Goal: Task Accomplishment & Management: Manage account settings

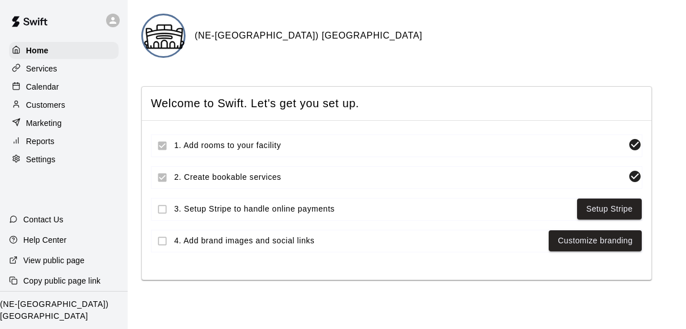
click at [115, 20] on icon at bounding box center [113, 20] width 10 height 10
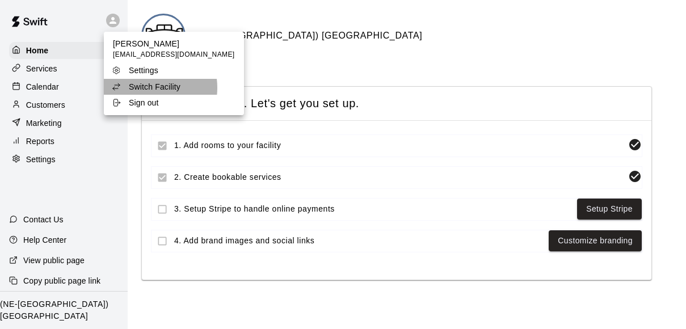
click at [149, 88] on p "Switch Facility" at bounding box center [155, 86] width 52 height 11
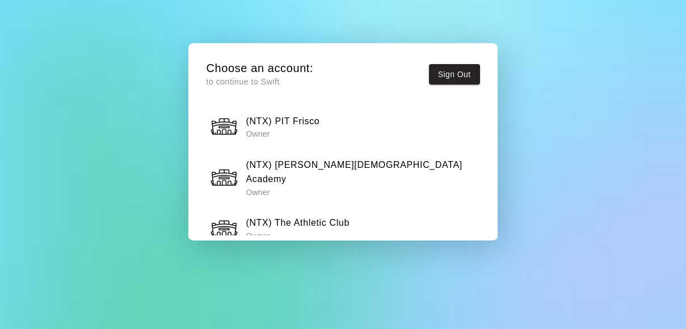
scroll to position [842, 0]
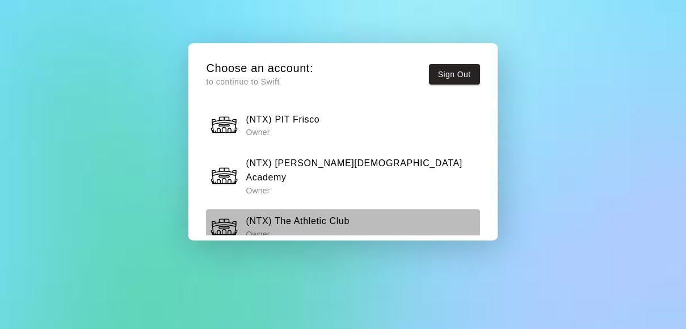
click at [320, 214] on h6 "(NTX) The Athletic Club" at bounding box center [298, 221] width 104 height 15
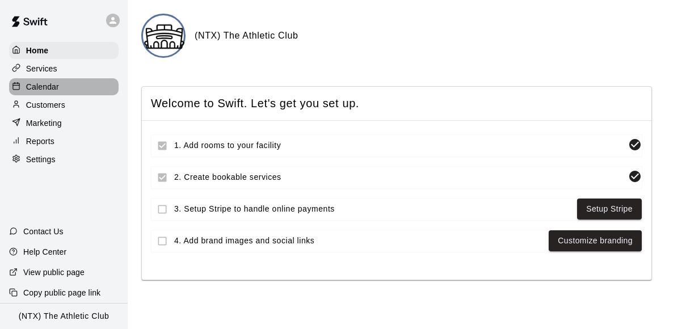
click at [56, 87] on p "Calendar" at bounding box center [42, 86] width 33 height 11
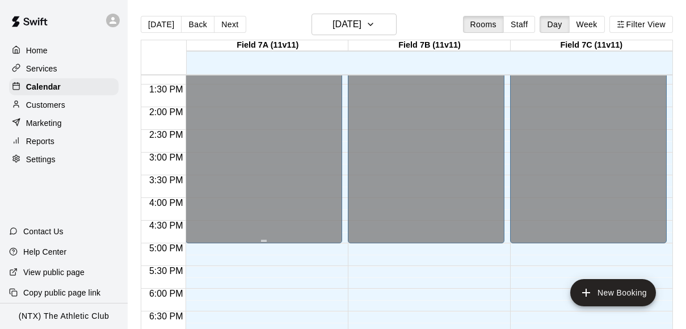
scroll to position [602, 0]
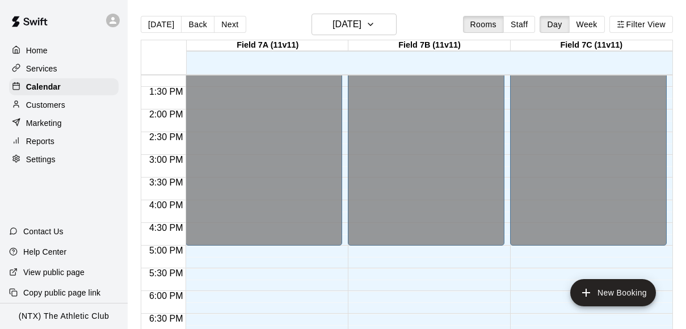
click at [114, 18] on icon at bounding box center [113, 20] width 7 height 7
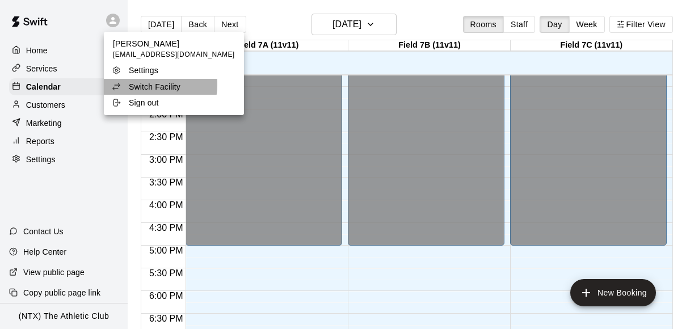
click at [142, 85] on p "Switch Facility" at bounding box center [155, 86] width 52 height 11
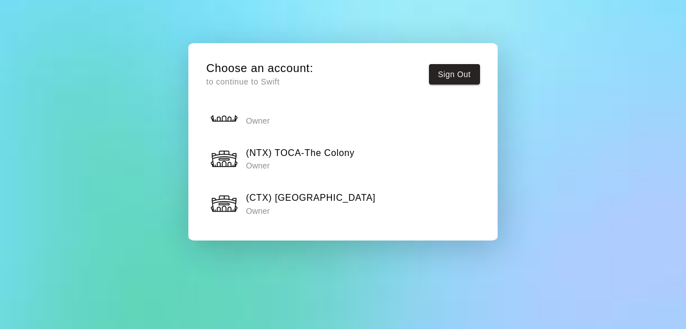
scroll to position [138, 0]
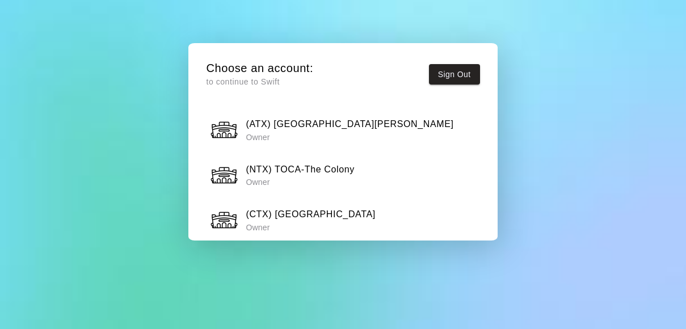
click at [316, 167] on h6 "(NTX) TOCA-The Colony" at bounding box center [300, 169] width 109 height 15
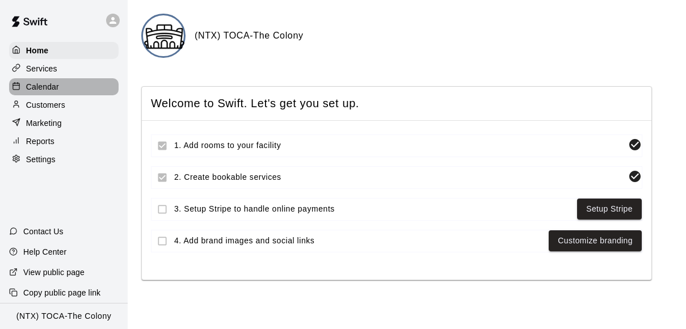
click at [45, 86] on p "Calendar" at bounding box center [42, 86] width 33 height 11
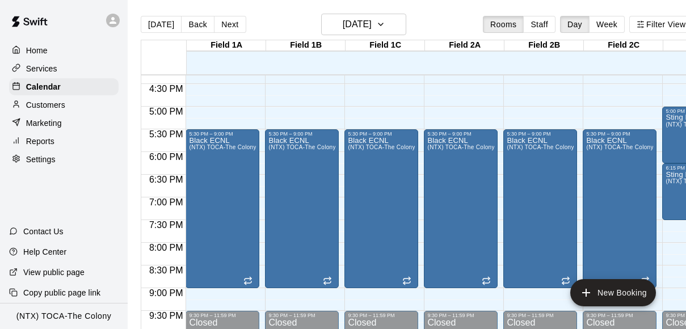
scroll to position [740, 0]
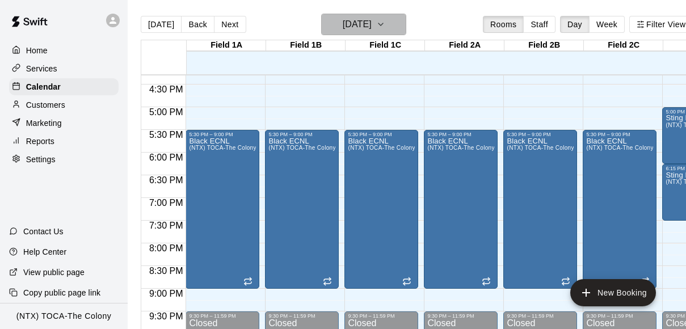
click at [385, 27] on icon "button" at bounding box center [380, 25] width 9 height 14
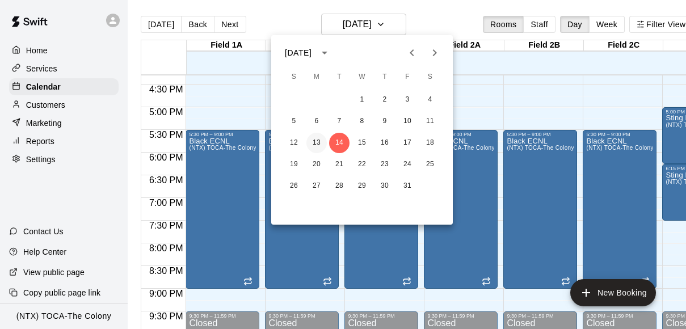
click at [317, 142] on button "13" at bounding box center [316, 143] width 20 height 20
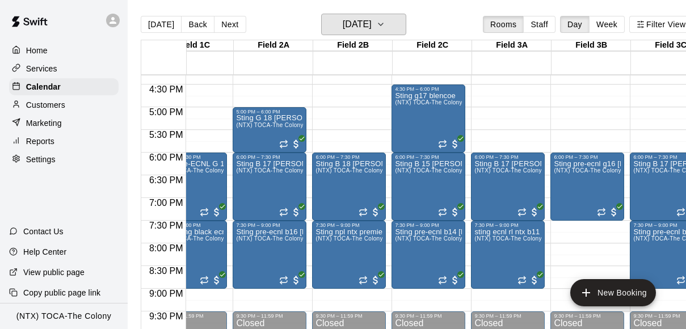
scroll to position [0, 209]
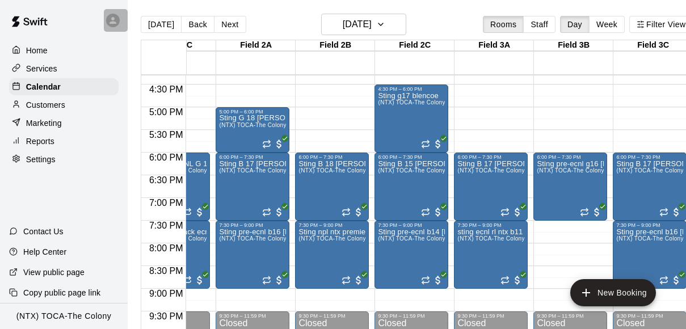
click at [115, 22] on icon at bounding box center [113, 20] width 7 height 7
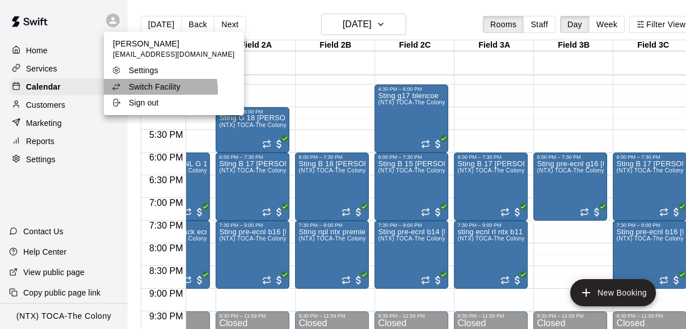
click at [150, 90] on p "Switch Facility" at bounding box center [155, 86] width 52 height 11
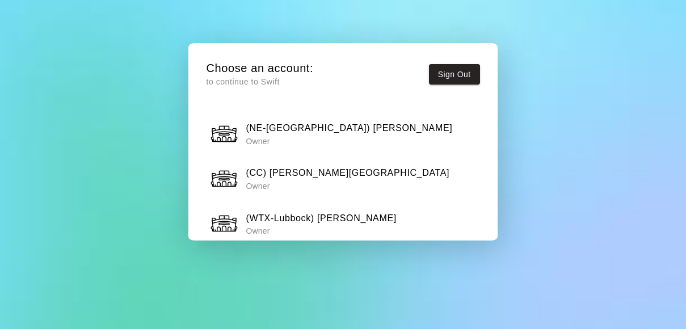
scroll to position [596, 0]
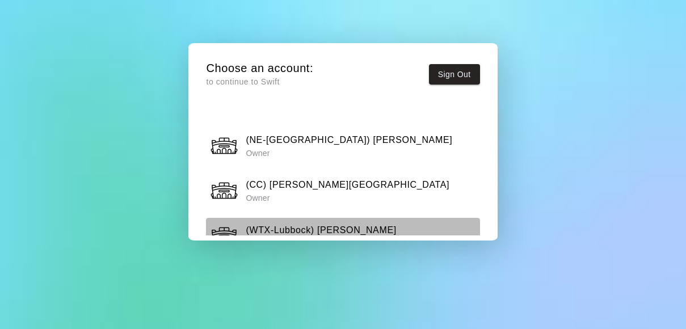
click at [299, 223] on h6 "(WTX-Lubbock) [PERSON_NAME]" at bounding box center [321, 230] width 150 height 15
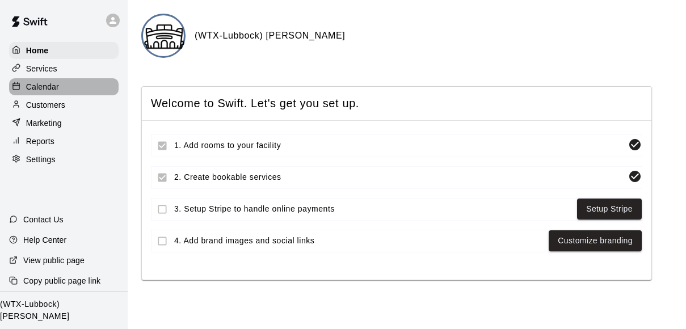
click at [45, 86] on p "Calendar" at bounding box center [42, 86] width 33 height 11
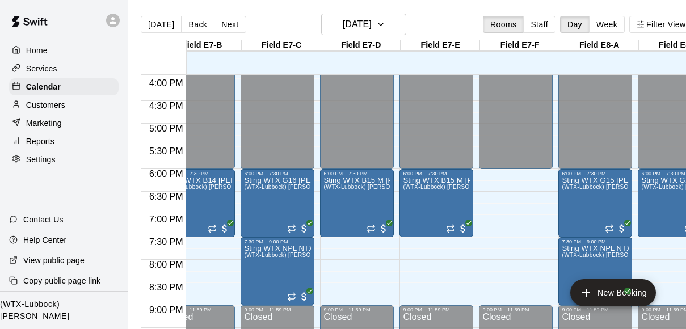
scroll to position [724, 89]
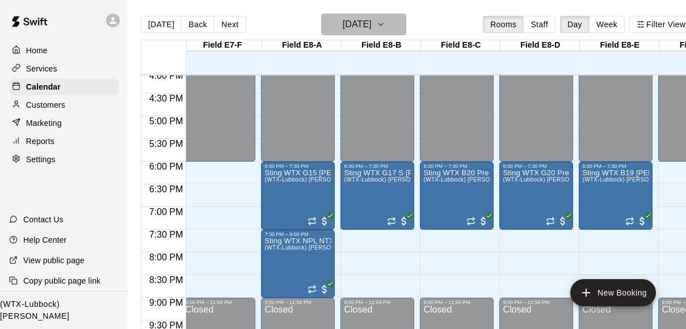
click at [385, 22] on icon "button" at bounding box center [380, 25] width 9 height 14
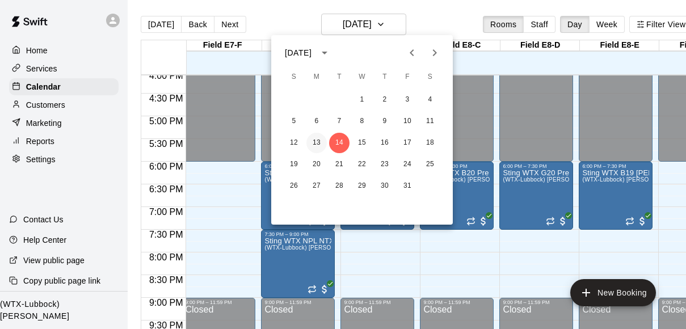
click at [316, 144] on button "13" at bounding box center [316, 143] width 20 height 20
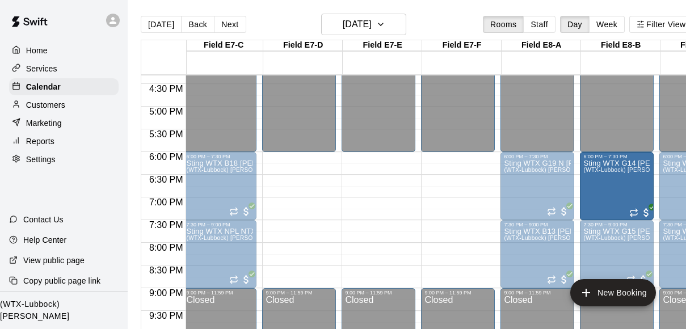
drag, startPoint x: 310, startPoint y: 179, endPoint x: 582, endPoint y: 189, distance: 271.5
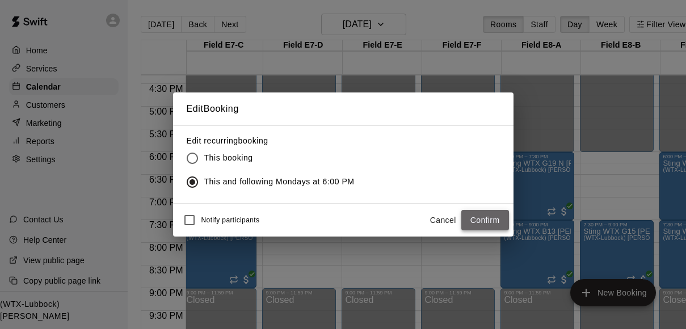
click at [480, 218] on button "Confirm" at bounding box center [485, 220] width 48 height 21
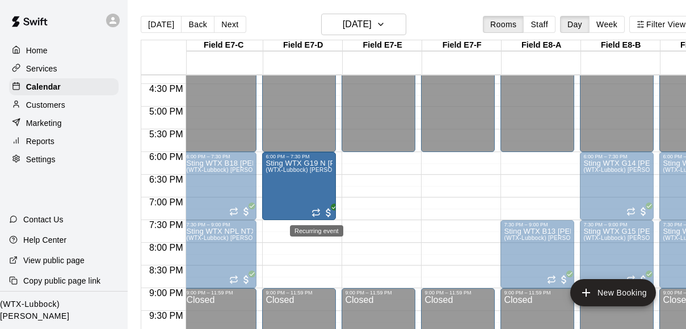
drag, startPoint x: 517, startPoint y: 204, endPoint x: 316, endPoint y: 211, distance: 201.0
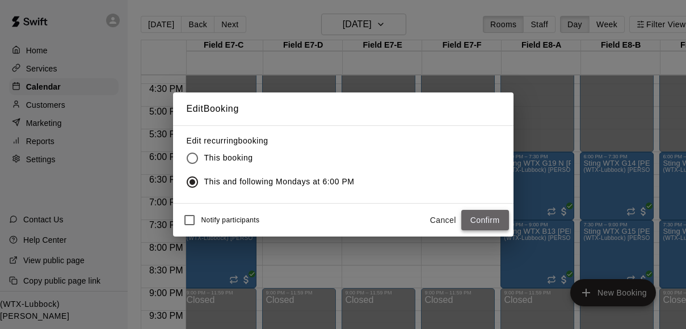
click at [483, 223] on button "Confirm" at bounding box center [485, 220] width 48 height 21
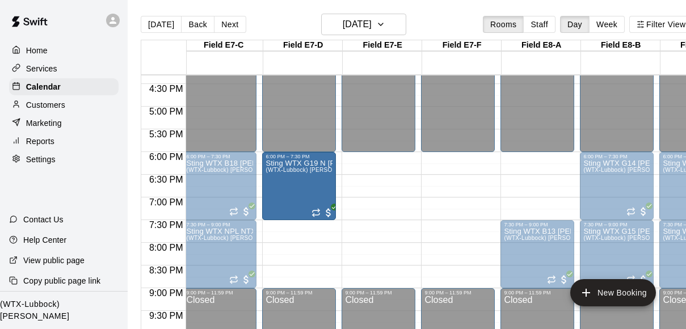
drag, startPoint x: 520, startPoint y: 188, endPoint x: 307, endPoint y: 190, distance: 213.4
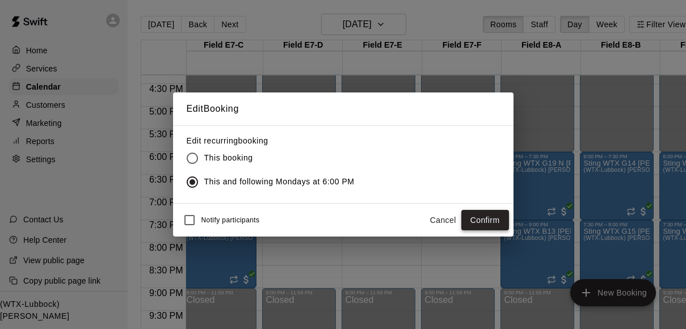
click at [489, 216] on button "Confirm" at bounding box center [485, 220] width 48 height 21
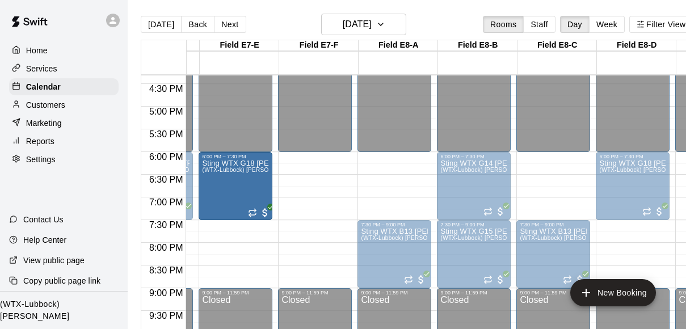
drag, startPoint x: 535, startPoint y: 191, endPoint x: 251, endPoint y: 198, distance: 284.4
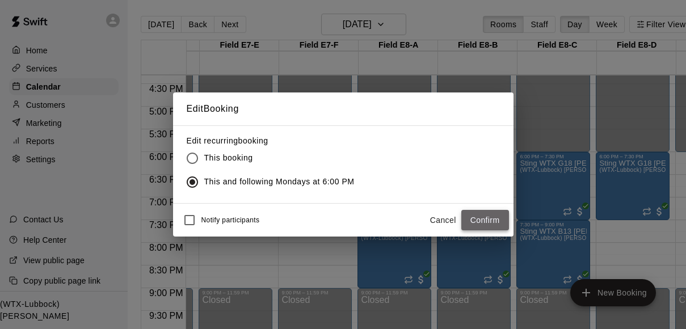
click at [478, 216] on button "Confirm" at bounding box center [485, 220] width 48 height 21
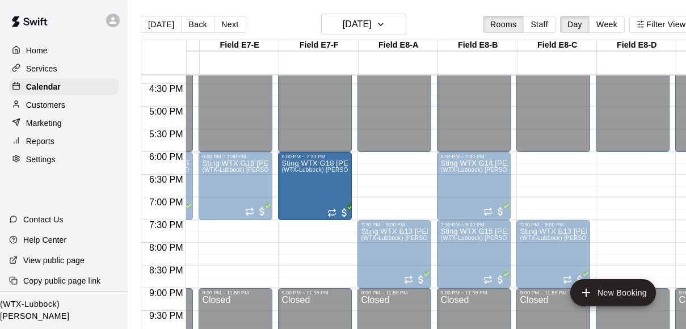
drag, startPoint x: 619, startPoint y: 191, endPoint x: 339, endPoint y: 199, distance: 280.5
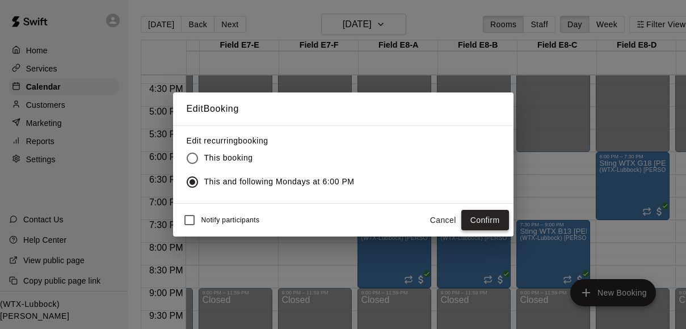
click at [481, 220] on button "Confirm" at bounding box center [485, 220] width 48 height 21
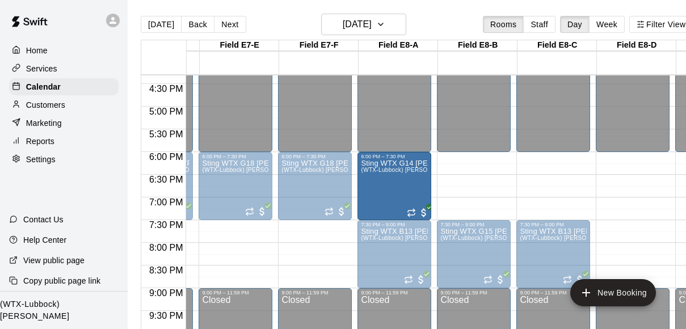
drag, startPoint x: 477, startPoint y: 178, endPoint x: 423, endPoint y: 181, distance: 53.4
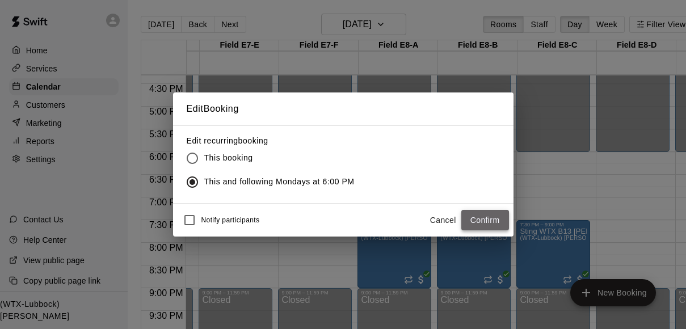
click at [490, 215] on button "Confirm" at bounding box center [485, 220] width 48 height 21
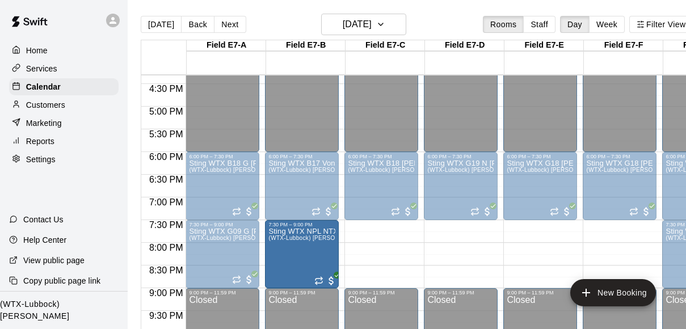
drag, startPoint x: 372, startPoint y: 255, endPoint x: 330, endPoint y: 255, distance: 42.0
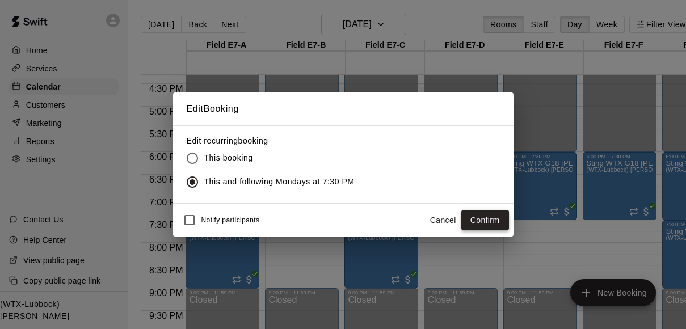
click at [486, 220] on button "Confirm" at bounding box center [485, 220] width 48 height 21
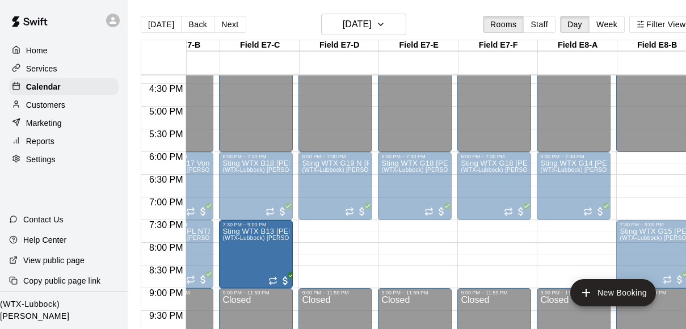
drag, startPoint x: 472, startPoint y: 250, endPoint x: 243, endPoint y: 255, distance: 228.8
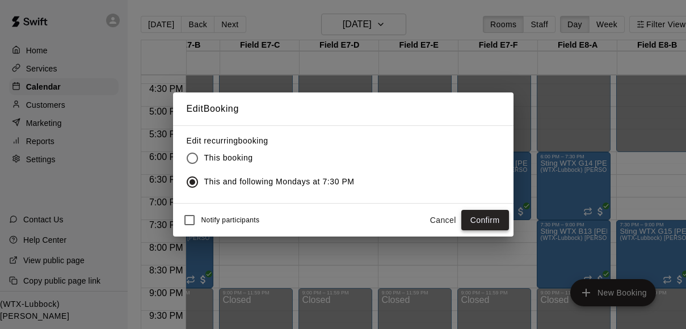
click at [498, 213] on button "Confirm" at bounding box center [485, 220] width 48 height 21
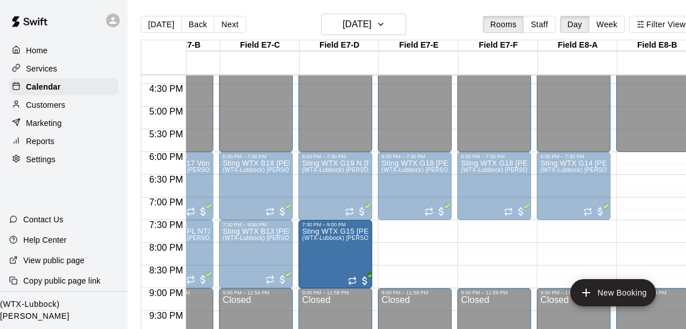
drag, startPoint x: 650, startPoint y: 248, endPoint x: 366, endPoint y: 256, distance: 284.4
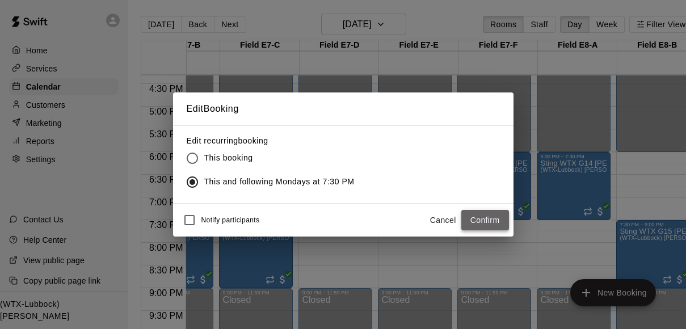
click at [493, 217] on button "Confirm" at bounding box center [485, 220] width 48 height 21
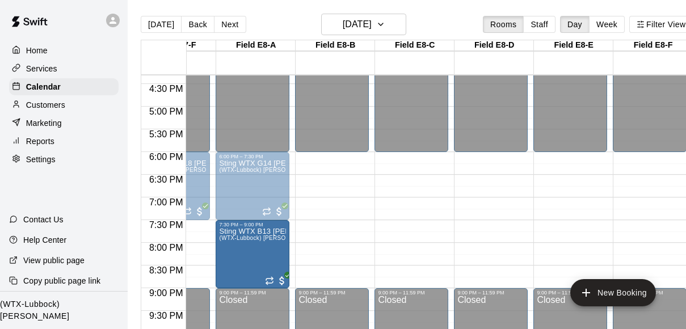
drag, startPoint x: 429, startPoint y: 258, endPoint x: 292, endPoint y: 262, distance: 136.8
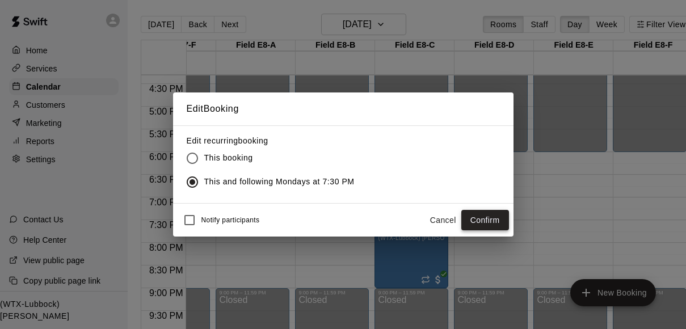
click at [489, 213] on button "Confirm" at bounding box center [485, 220] width 48 height 21
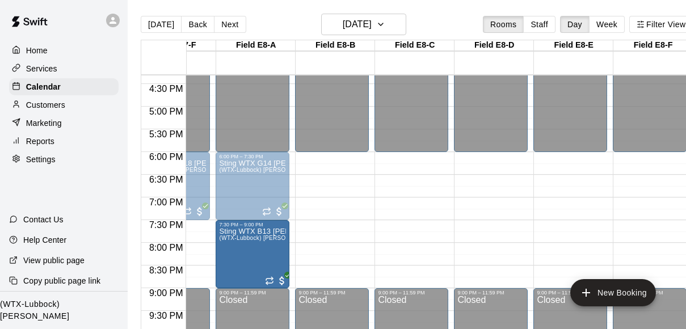
drag, startPoint x: 435, startPoint y: 242, endPoint x: 272, endPoint y: 247, distance: 162.4
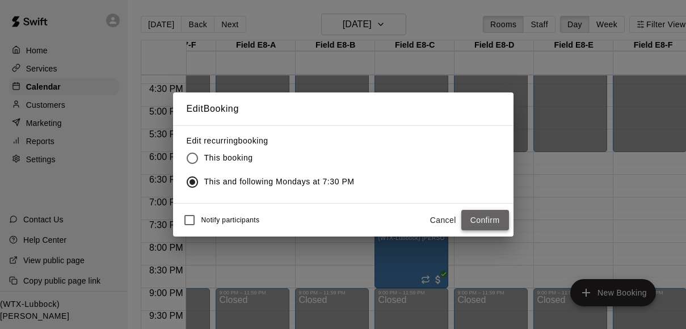
click at [485, 220] on button "Confirm" at bounding box center [485, 220] width 48 height 21
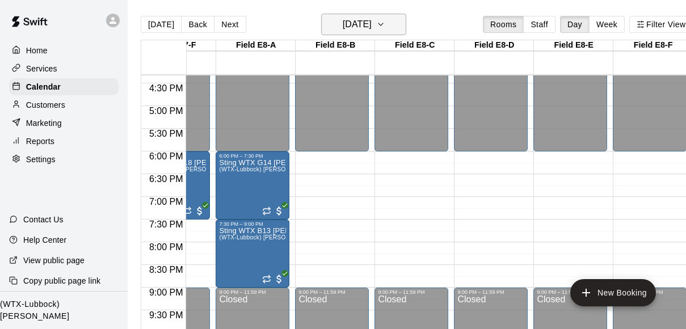
click at [385, 23] on icon "button" at bounding box center [380, 25] width 9 height 14
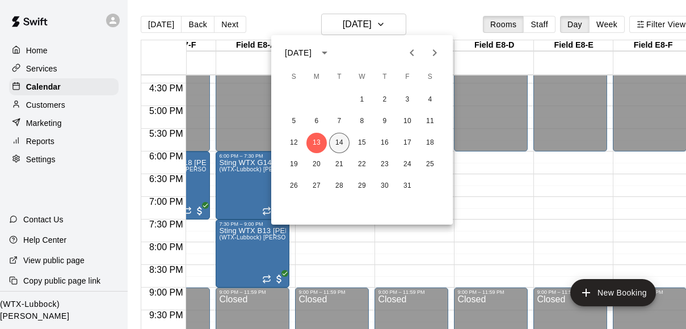
click at [340, 135] on button "14" at bounding box center [339, 143] width 20 height 20
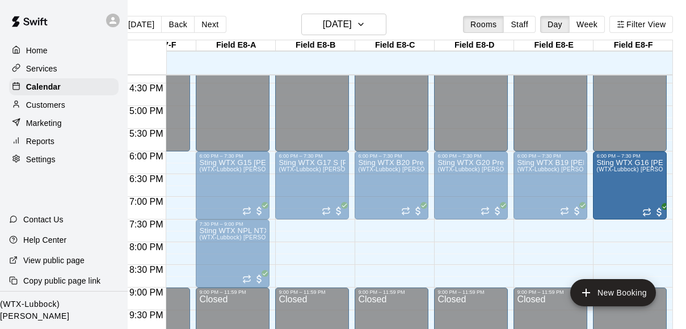
drag, startPoint x: 355, startPoint y: 195, endPoint x: 633, endPoint y: 196, distance: 278.1
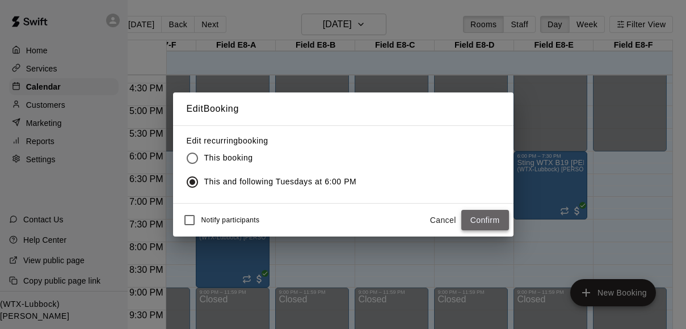
click at [490, 224] on button "Confirm" at bounding box center [485, 220] width 48 height 21
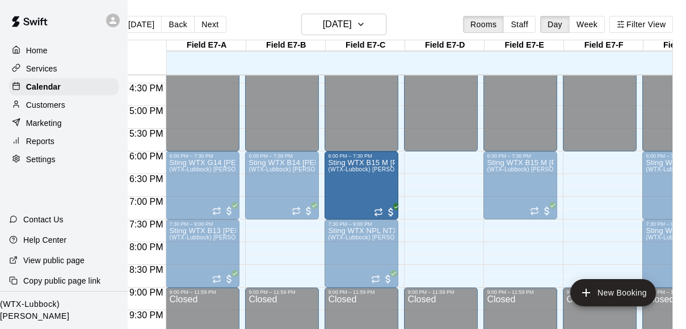
drag, startPoint x: 425, startPoint y: 201, endPoint x: 380, endPoint y: 204, distance: 45.0
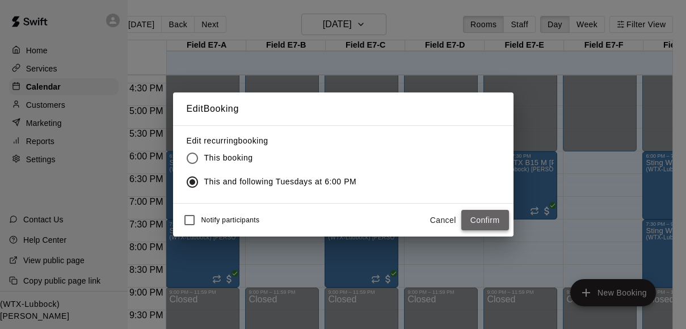
click at [504, 220] on button "Confirm" at bounding box center [485, 220] width 48 height 21
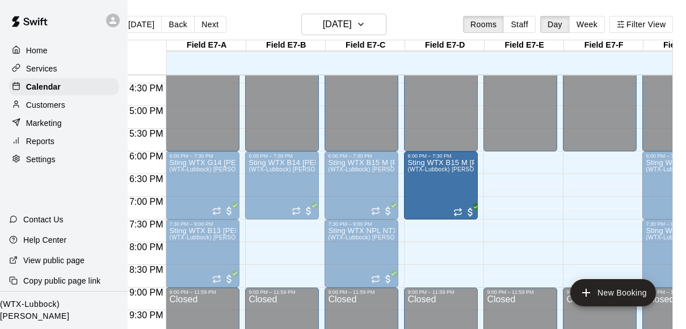
drag, startPoint x: 521, startPoint y: 190, endPoint x: 467, endPoint y: 195, distance: 54.1
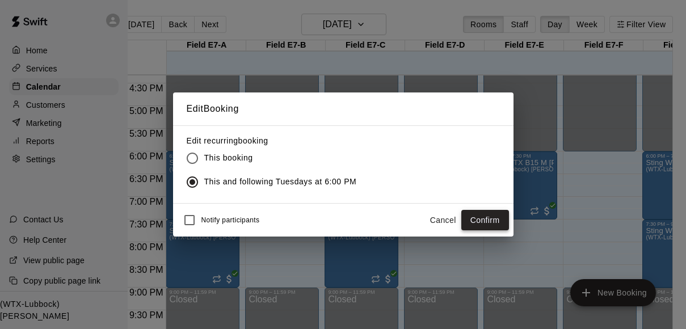
click at [482, 215] on button "Confirm" at bounding box center [485, 220] width 48 height 21
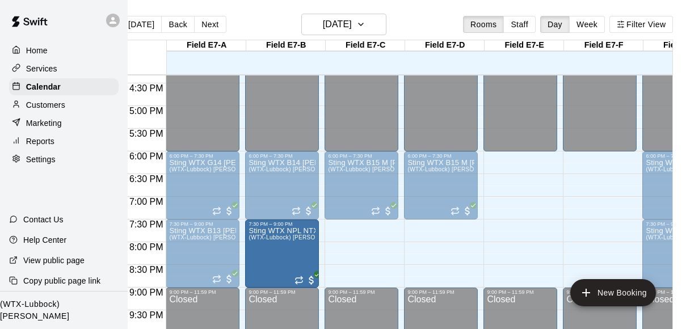
drag, startPoint x: 354, startPoint y: 259, endPoint x: 315, endPoint y: 263, distance: 39.3
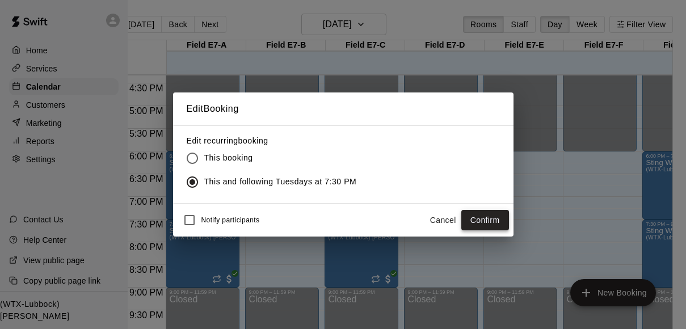
click at [483, 220] on button "Confirm" at bounding box center [485, 220] width 48 height 21
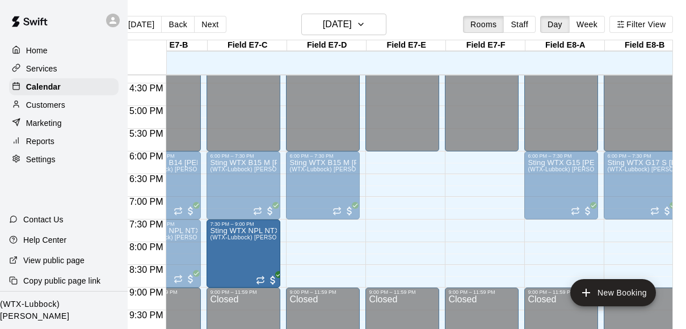
drag, startPoint x: 556, startPoint y: 264, endPoint x: 278, endPoint y: 266, distance: 277.5
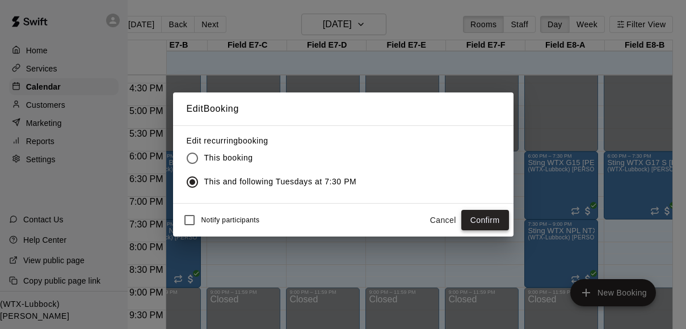
click at [484, 218] on button "Confirm" at bounding box center [485, 220] width 48 height 21
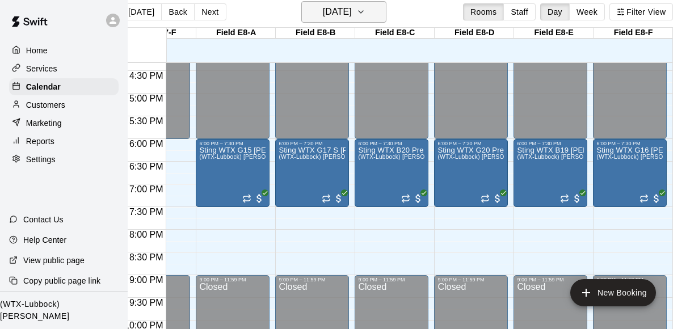
click at [363, 12] on icon "button" at bounding box center [361, 12] width 5 height 2
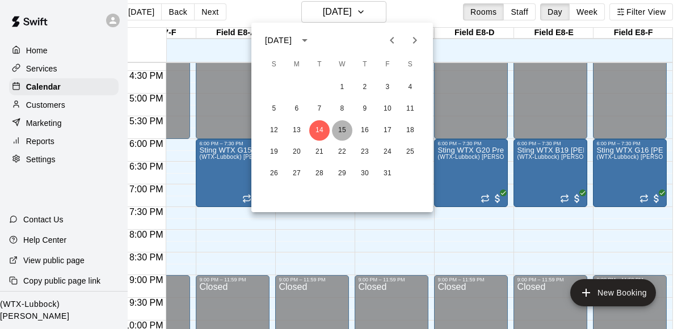
click at [343, 135] on button "15" at bounding box center [342, 130] width 20 height 20
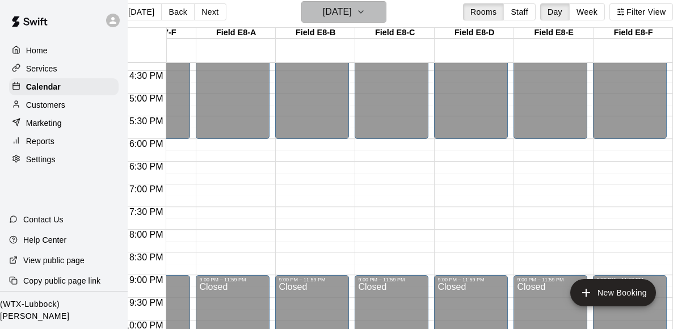
click at [386, 14] on button "[DATE]" at bounding box center [343, 12] width 85 height 22
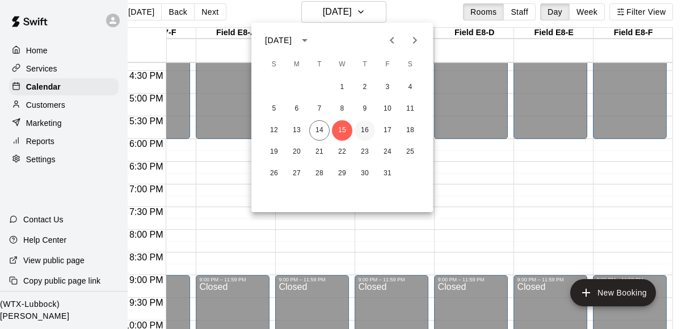
click at [364, 128] on button "16" at bounding box center [365, 130] width 20 height 20
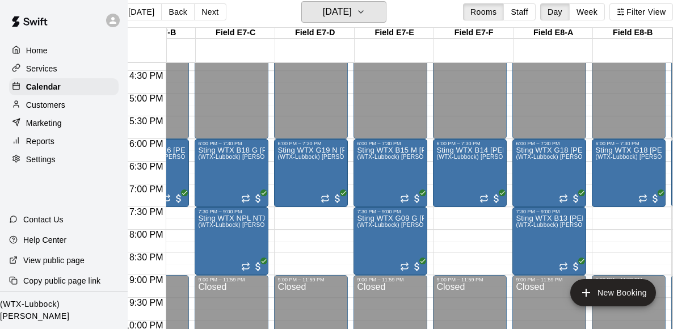
scroll to position [0, 155]
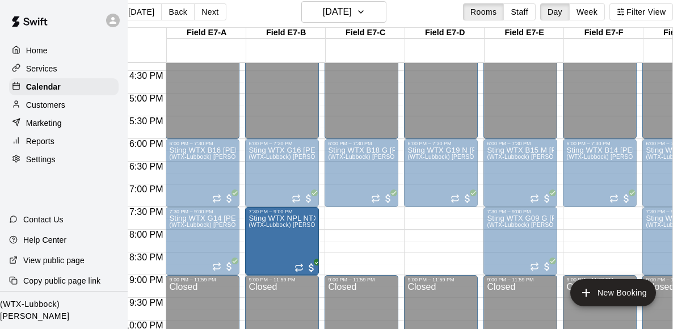
drag, startPoint x: 344, startPoint y: 241, endPoint x: 307, endPoint y: 245, distance: 37.7
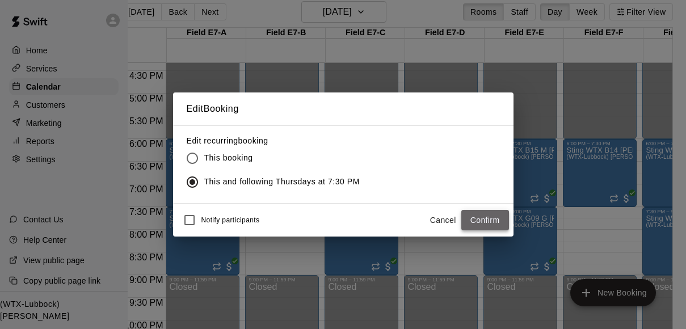
click at [490, 216] on button "Confirm" at bounding box center [485, 220] width 48 height 21
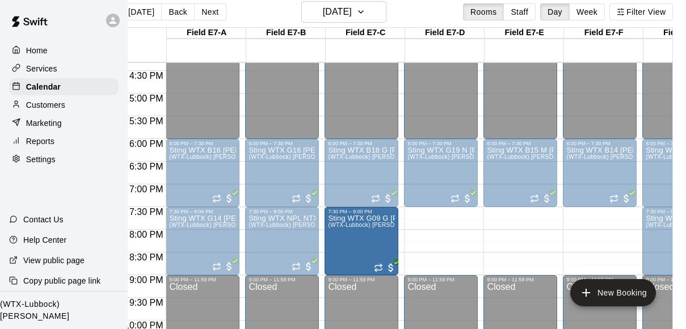
drag, startPoint x: 535, startPoint y: 250, endPoint x: 397, endPoint y: 255, distance: 138.6
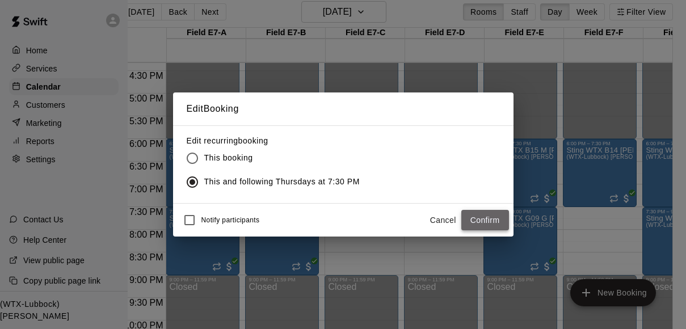
click at [499, 225] on button "Confirm" at bounding box center [485, 220] width 48 height 21
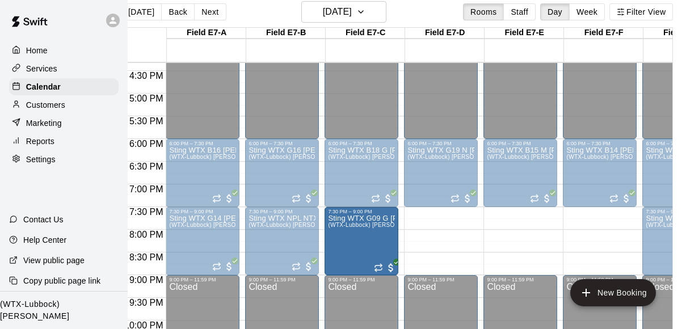
drag, startPoint x: 507, startPoint y: 238, endPoint x: 395, endPoint y: 248, distance: 112.3
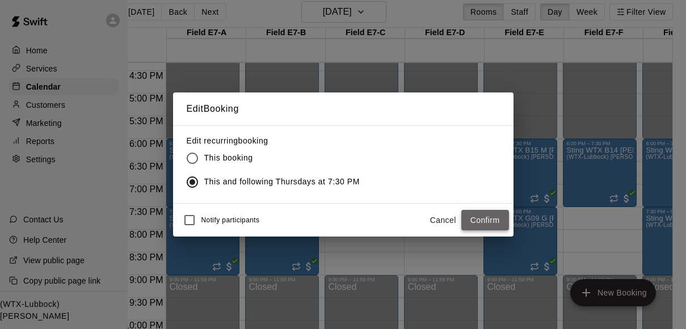
click at [476, 220] on button "Confirm" at bounding box center [485, 220] width 48 height 21
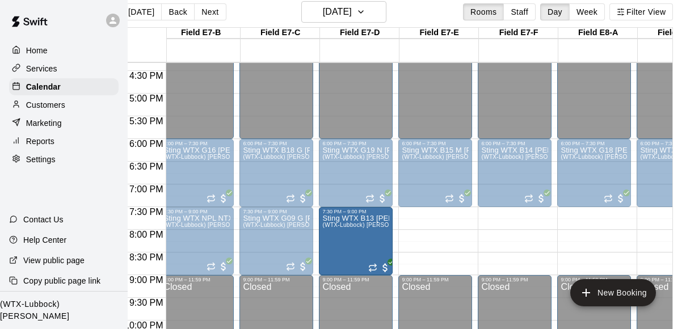
drag, startPoint x: 566, startPoint y: 244, endPoint x: 387, endPoint y: 253, distance: 179.0
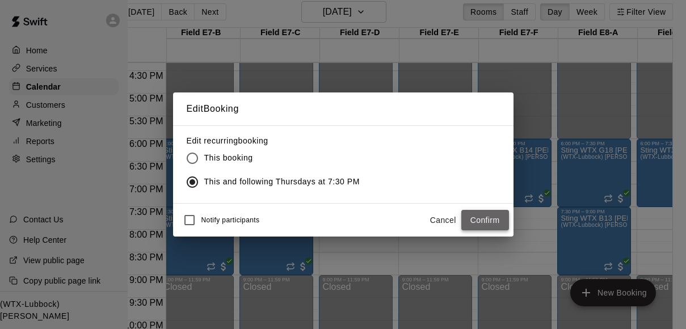
click at [486, 221] on button "Confirm" at bounding box center [485, 220] width 48 height 21
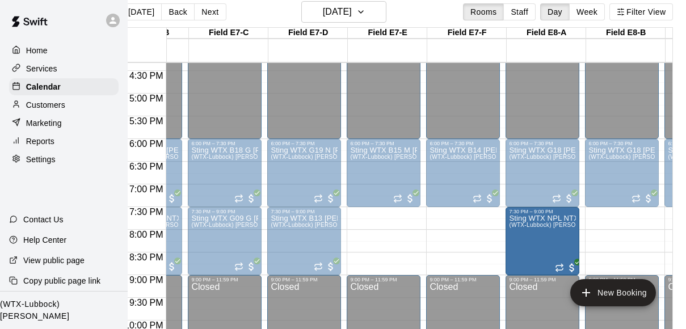
drag, startPoint x: 574, startPoint y: 242, endPoint x: 528, endPoint y: 249, distance: 47.0
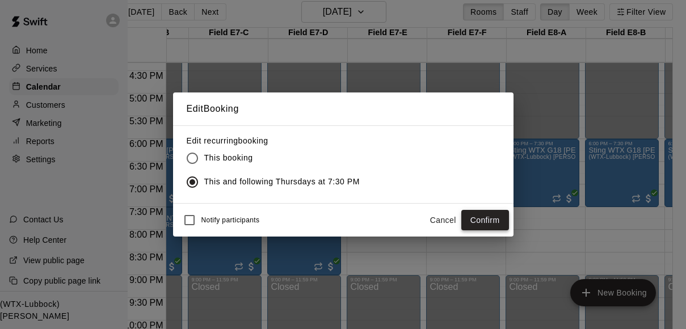
click at [486, 219] on button "Confirm" at bounding box center [485, 220] width 48 height 21
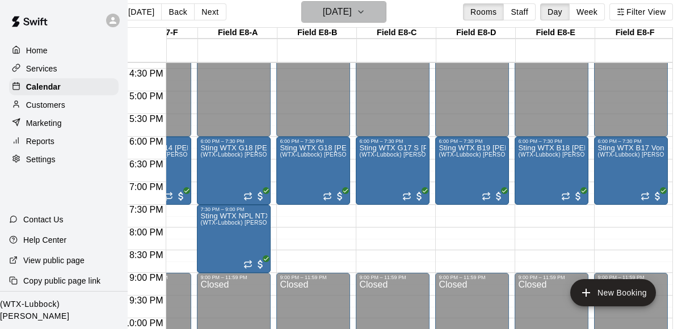
click at [365, 9] on icon "button" at bounding box center [360, 12] width 9 height 14
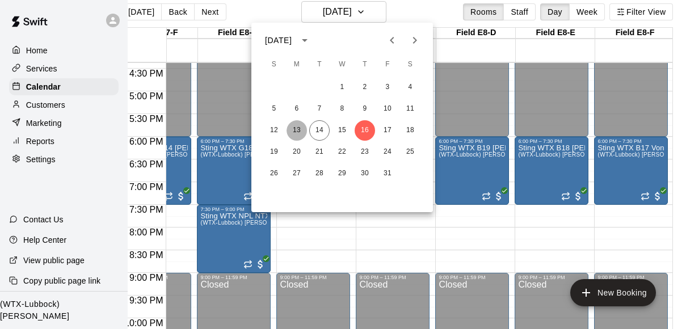
click at [299, 134] on button "13" at bounding box center [297, 130] width 20 height 20
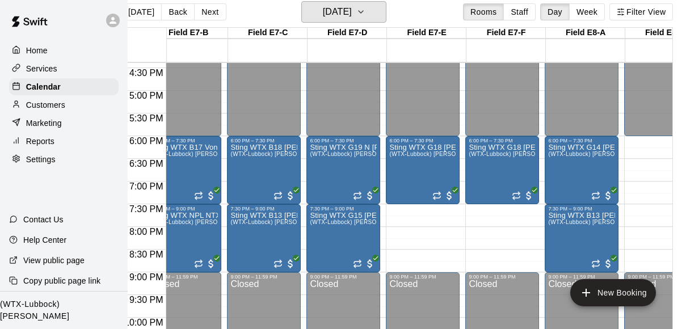
scroll to position [0, 0]
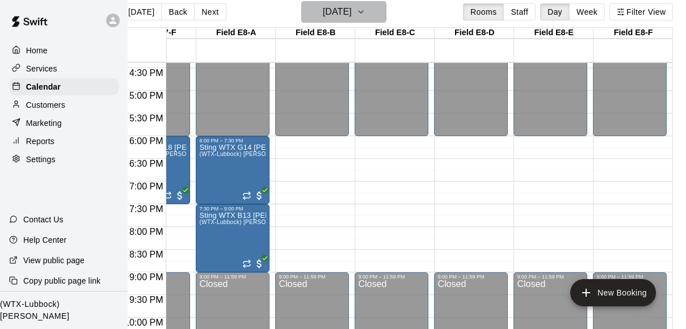
click at [365, 17] on icon "button" at bounding box center [360, 12] width 9 height 14
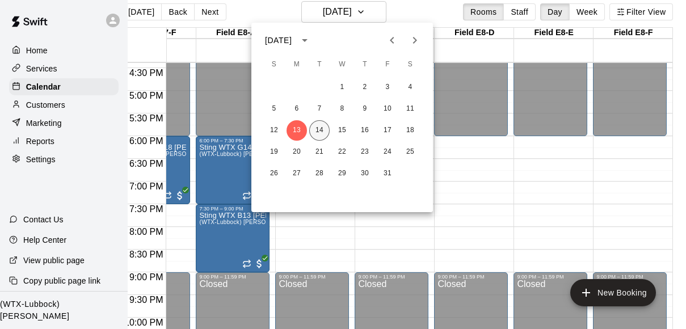
click at [318, 125] on button "14" at bounding box center [319, 130] width 20 height 20
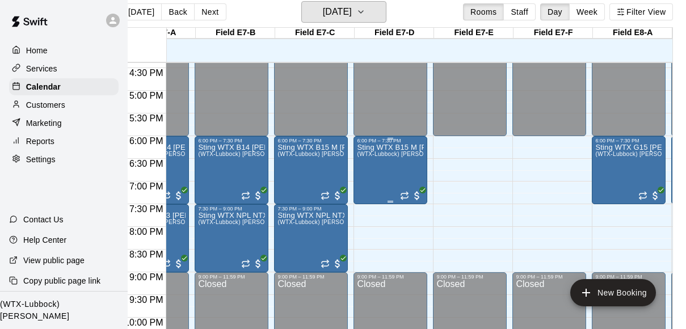
scroll to position [0, 163]
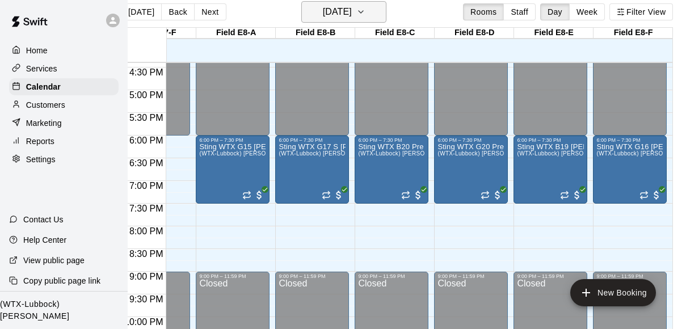
click at [363, 12] on icon "button" at bounding box center [361, 12] width 5 height 2
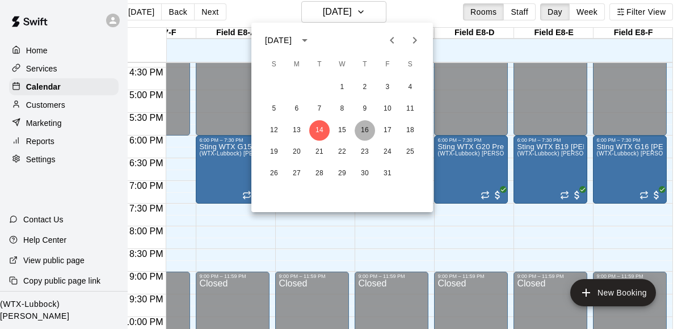
click at [363, 128] on button "16" at bounding box center [365, 130] width 20 height 20
